Goal: Register for event/course

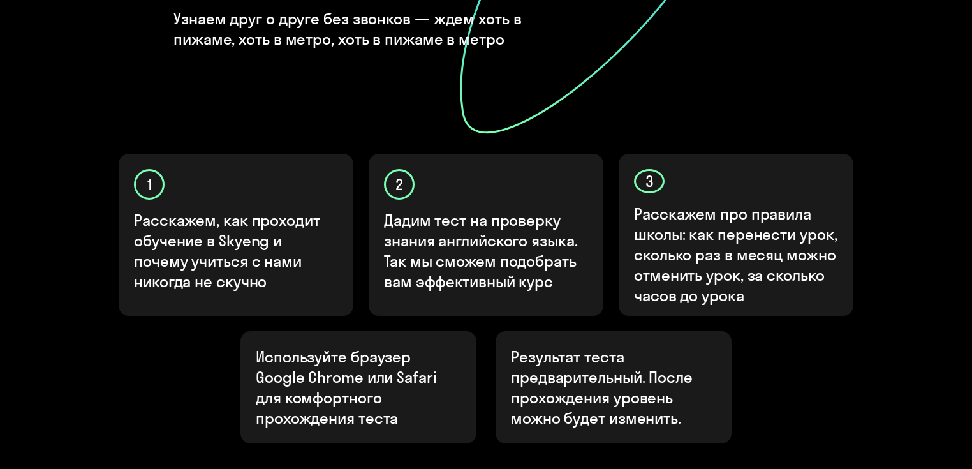
scroll to position [452, 0]
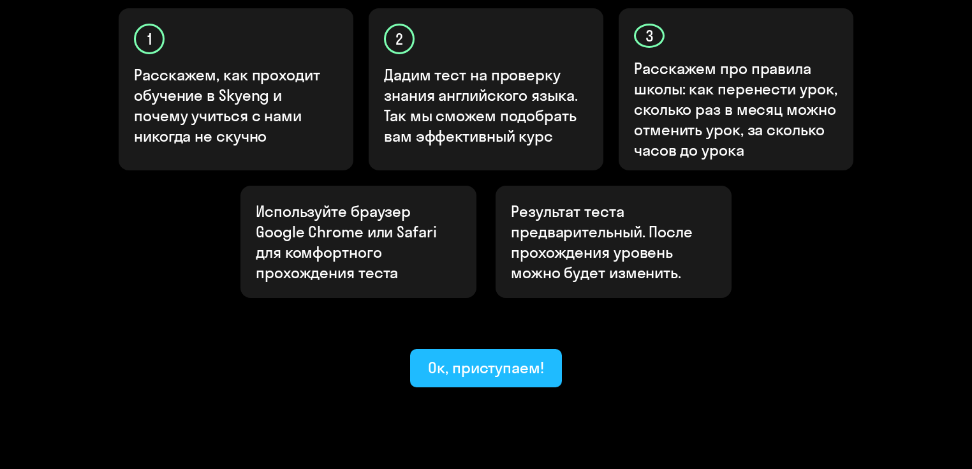
click at [452, 357] on div "Ок, приступаем!" at bounding box center [486, 367] width 116 height 20
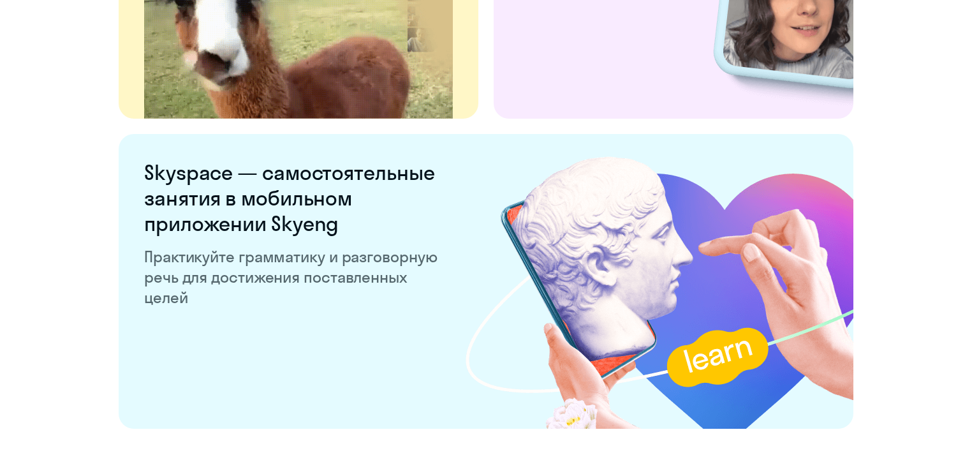
scroll to position [2488, 0]
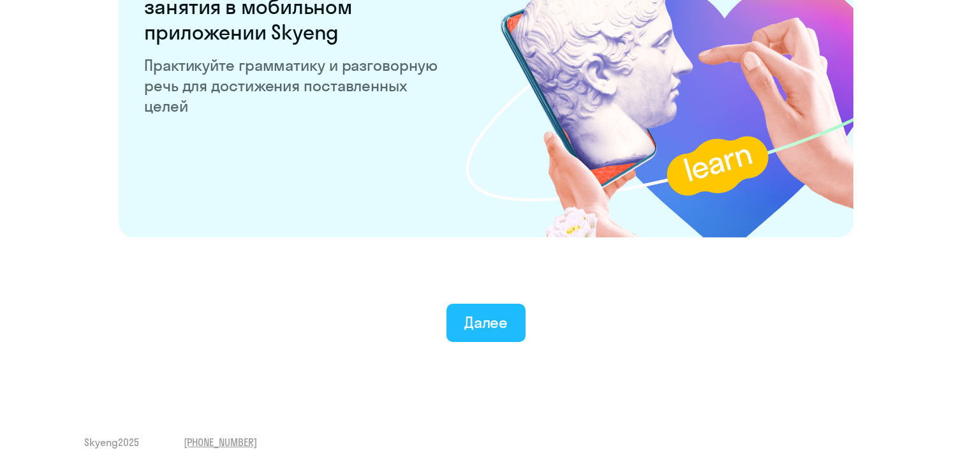
click at [484, 320] on div "Далее" at bounding box center [486, 322] width 44 height 20
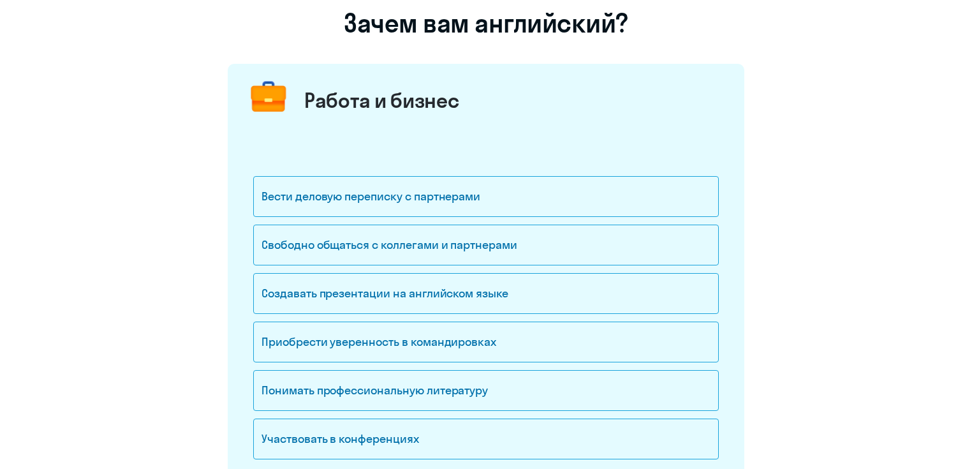
scroll to position [153, 0]
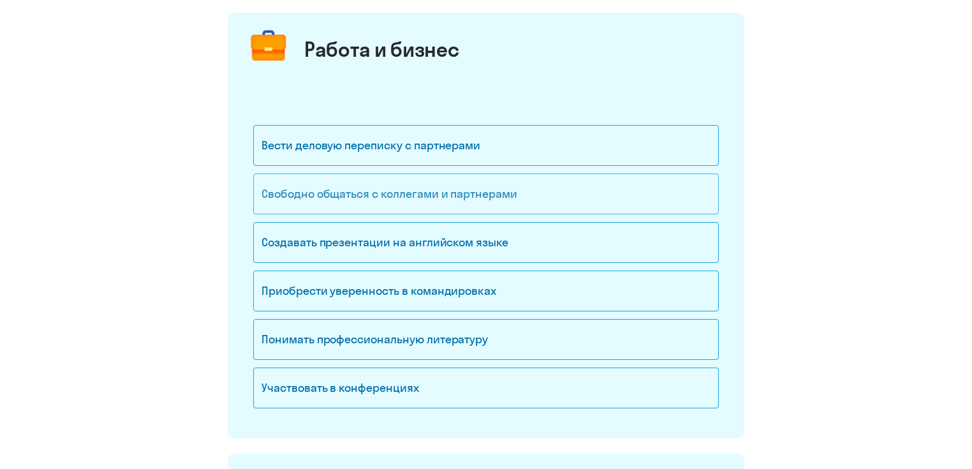
click at [355, 197] on div "Свободно общаться с коллегами и партнерами" at bounding box center [486, 194] width 466 height 41
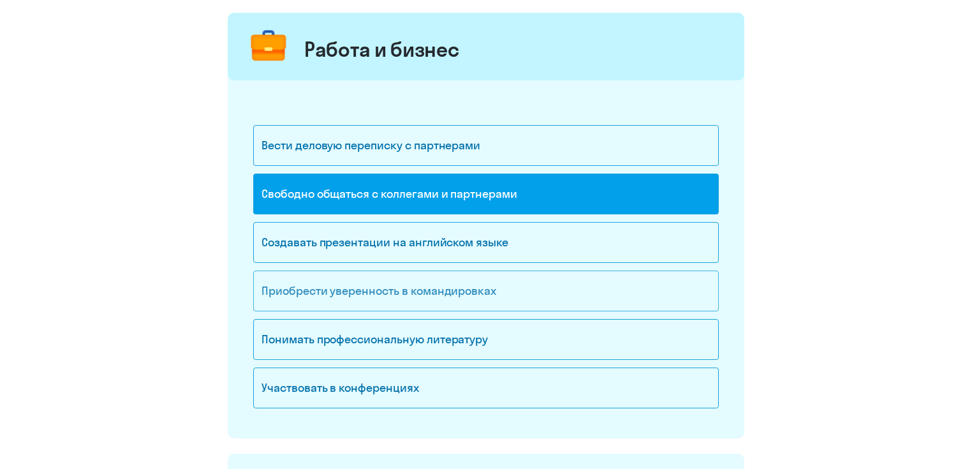
click at [318, 295] on div "Приобрести уверенность в командировках" at bounding box center [486, 290] width 466 height 41
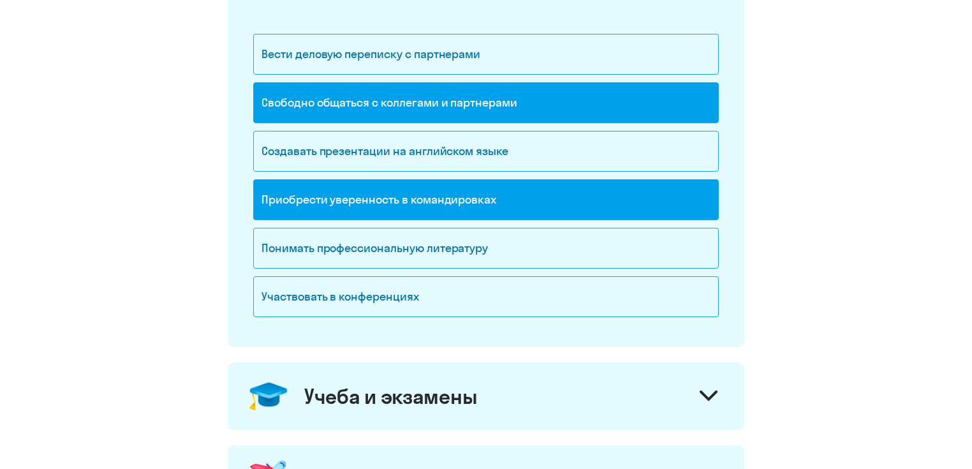
scroll to position [255, 0]
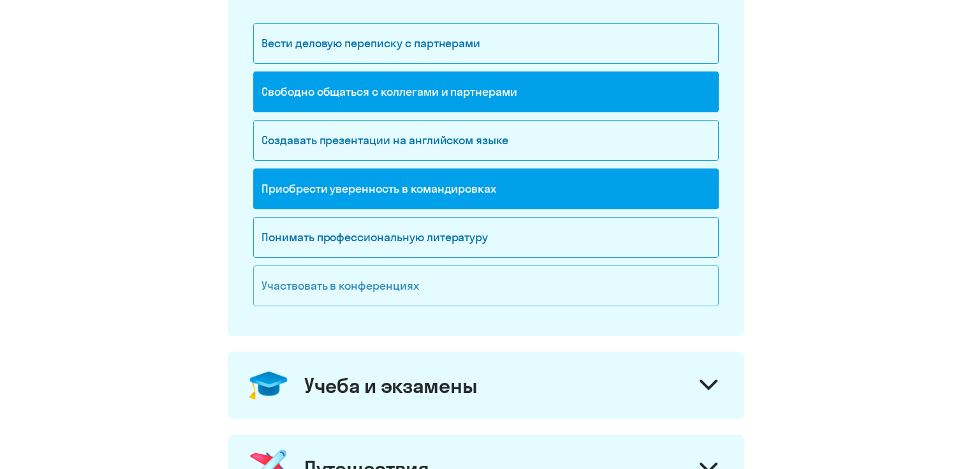
click at [317, 292] on div "Участвовать в конференциях" at bounding box center [486, 285] width 466 height 41
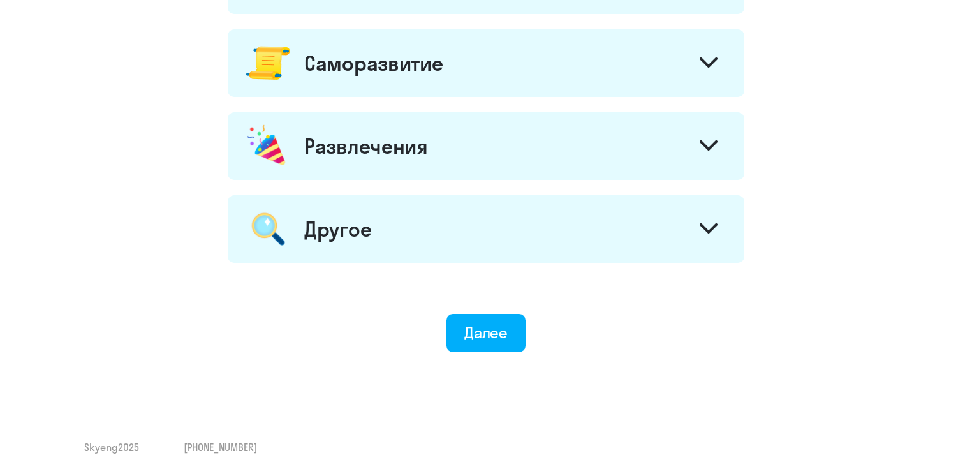
scroll to position [746, 0]
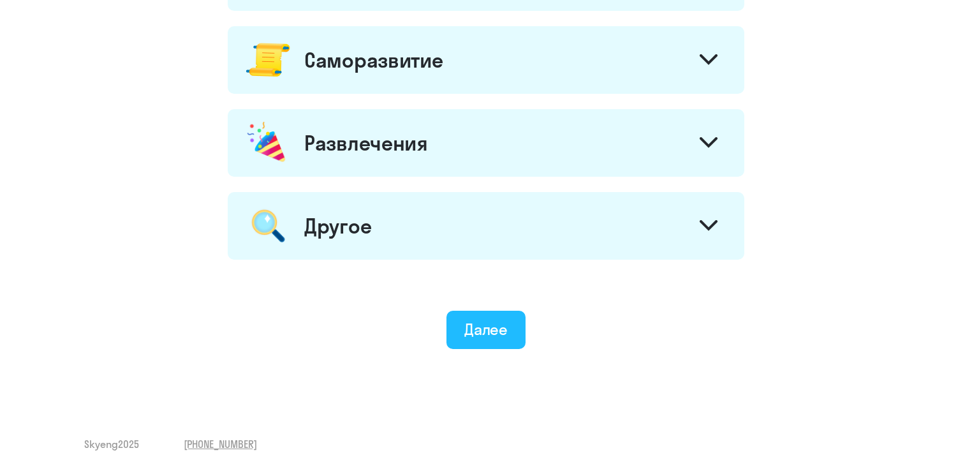
click at [484, 335] on div "Далее" at bounding box center [486, 329] width 44 height 20
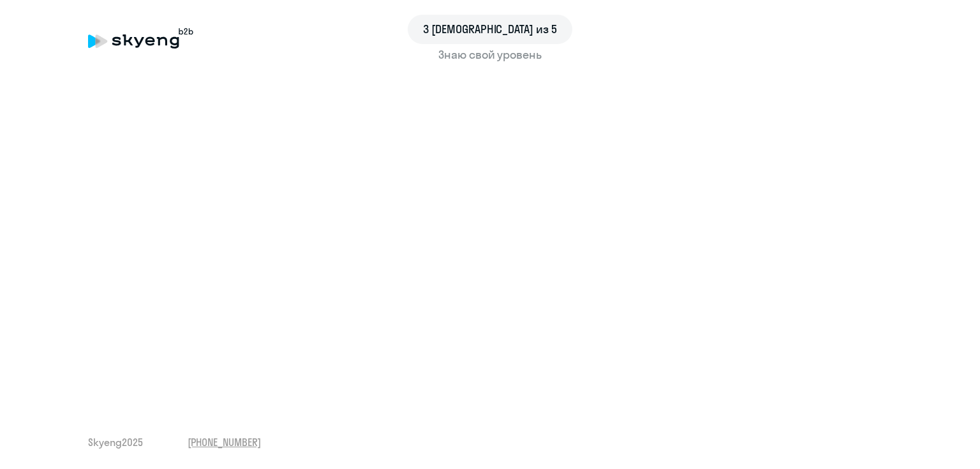
click at [450, 401] on div "3 шаг из 5 Знаю свой уровень Skyeng 2025 [PHONE_NUMBER]" at bounding box center [490, 234] width 980 height 469
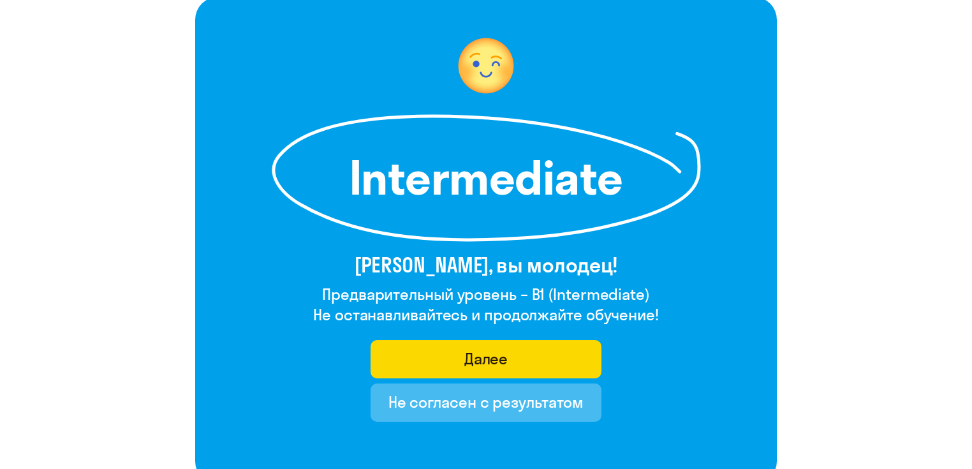
scroll to position [102, 0]
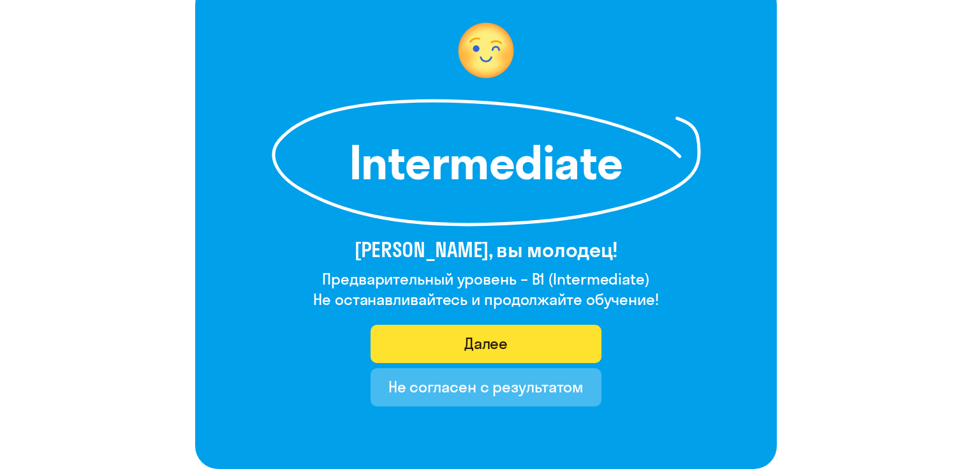
click at [445, 350] on button "Далее" at bounding box center [487, 344] width 232 height 38
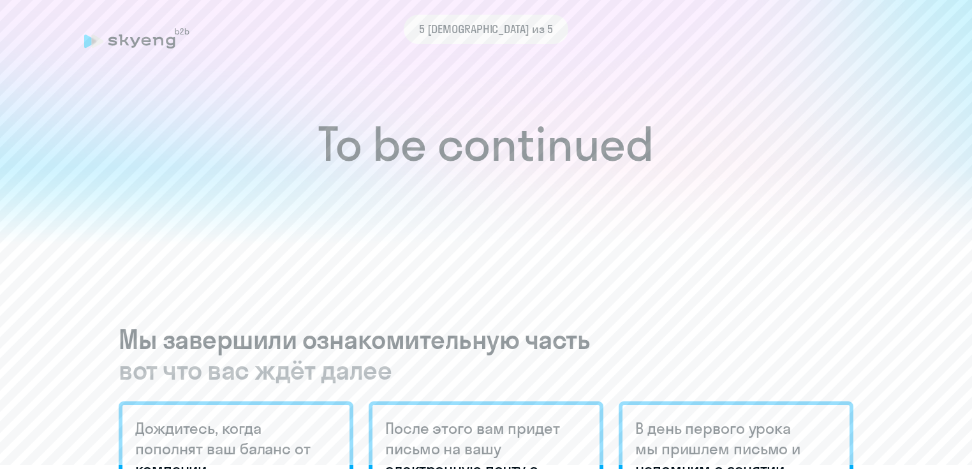
click at [464, 28] on span "5 [DEMOGRAPHIC_DATA] из 5" at bounding box center [486, 29] width 134 height 17
click at [91, 38] on div "5 [DEMOGRAPHIC_DATA] из 5" at bounding box center [486, 29] width 804 height 29
click at [92, 43] on div "5 [DEMOGRAPHIC_DATA] из 5" at bounding box center [486, 29] width 804 height 29
click at [158, 43] on div "5 [DEMOGRAPHIC_DATA] из 5" at bounding box center [486, 29] width 804 height 29
click at [461, 152] on h1 "To be continued" at bounding box center [486, 144] width 921 height 45
